Goal: Information Seeking & Learning: Learn about a topic

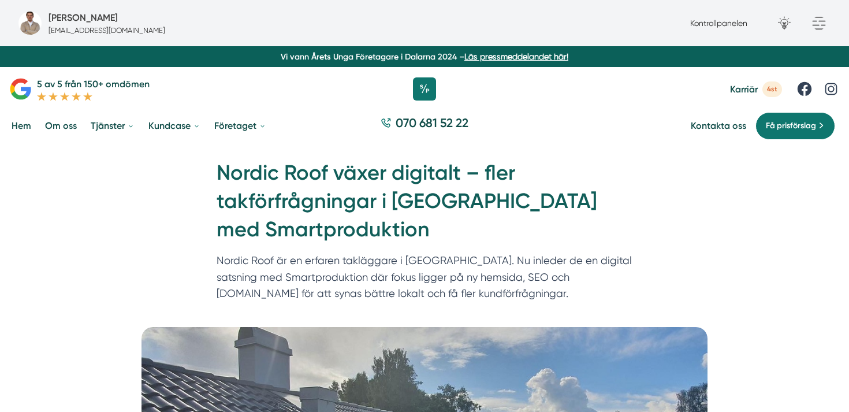
click at [403, 178] on h1 "Nordic Roof växer digitalt – fler takförfrågningar i [GEOGRAPHIC_DATA] med Smar…" at bounding box center [424, 206] width 416 height 94
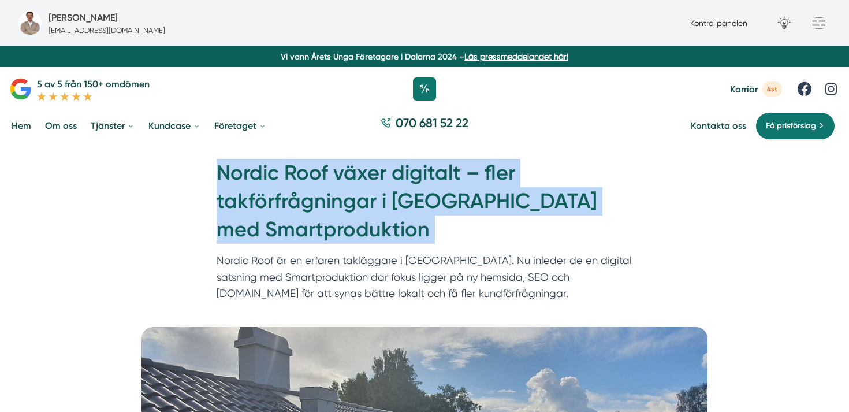
click at [403, 178] on h1 "Nordic Roof växer digitalt – fler takförfrågningar i [GEOGRAPHIC_DATA] med Smar…" at bounding box center [424, 206] width 416 height 94
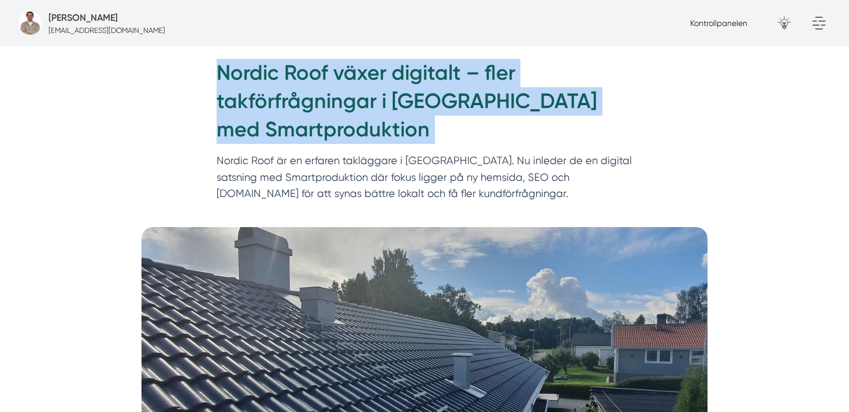
scroll to position [101, 0]
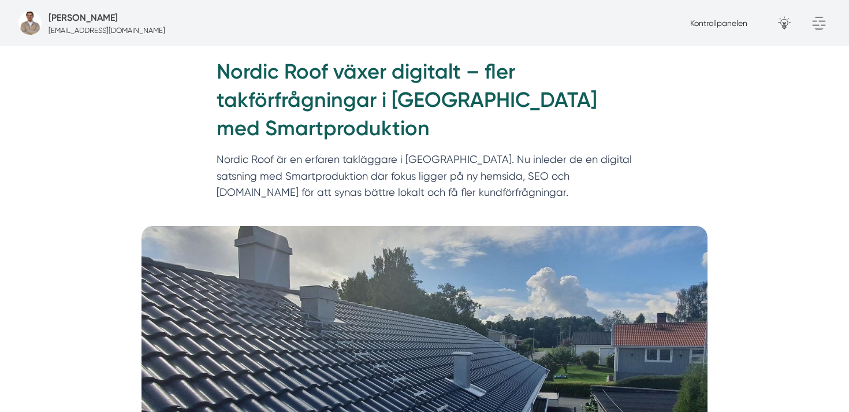
click at [347, 173] on p "Nordic Roof är en erfaren takläggare i [GEOGRAPHIC_DATA]. Nu inleder de en digi…" at bounding box center [424, 178] width 416 height 55
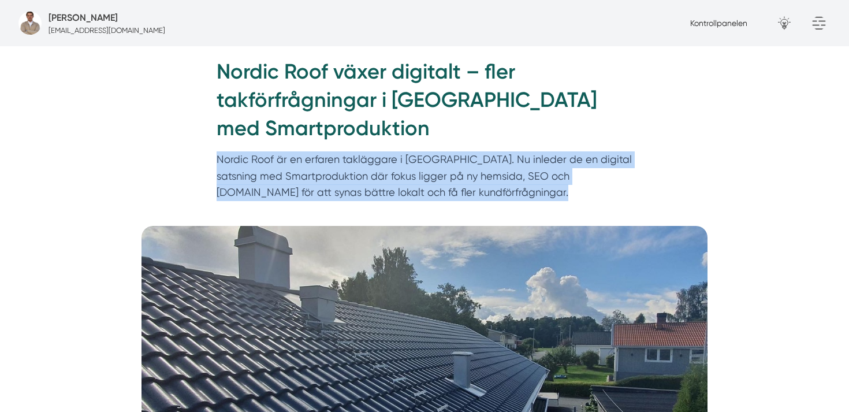
click at [347, 173] on p "Nordic Roof är en erfaren takläggare i [GEOGRAPHIC_DATA]. Nu inleder de en digi…" at bounding box center [424, 178] width 416 height 55
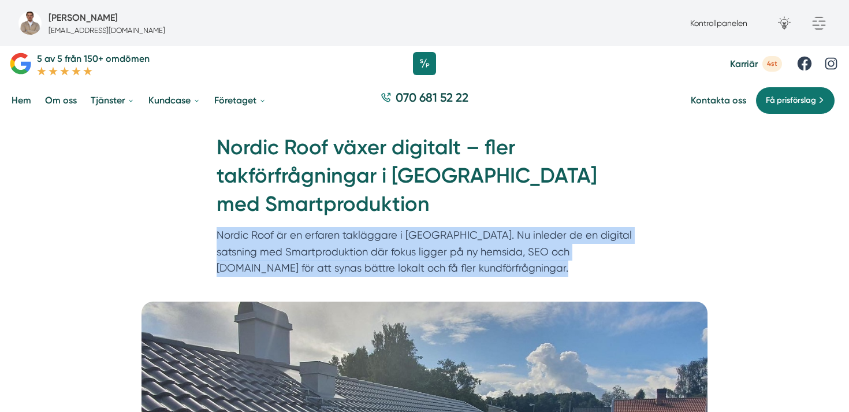
scroll to position [0, 0]
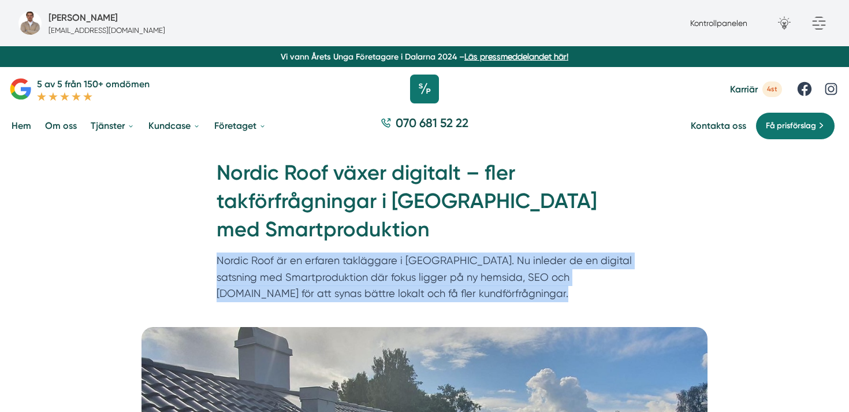
click at [430, 94] on icon at bounding box center [424, 88] width 29 height 29
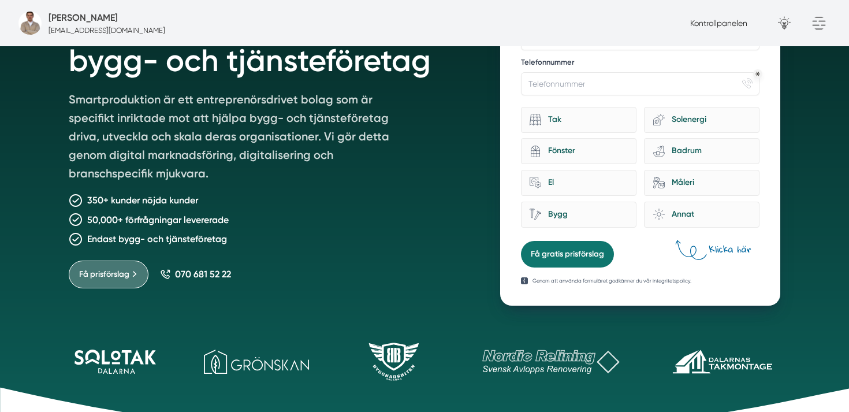
scroll to position [238, 0]
